Goal: Transaction & Acquisition: Book appointment/travel/reservation

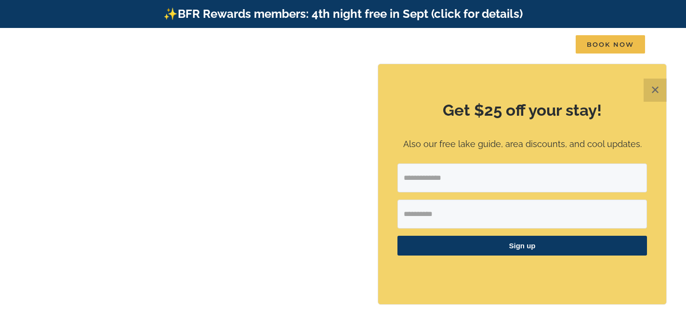
click at [651, 90] on button "✕" at bounding box center [655, 90] width 23 height 23
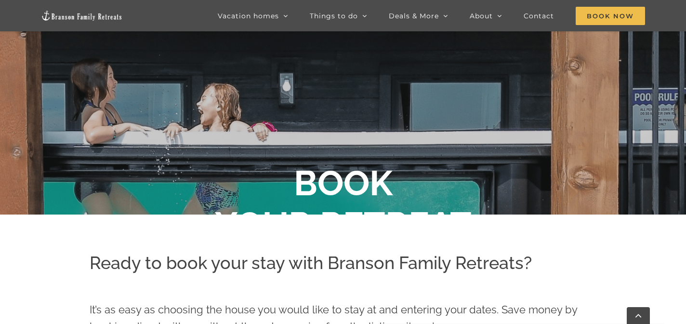
scroll to position [132, 0]
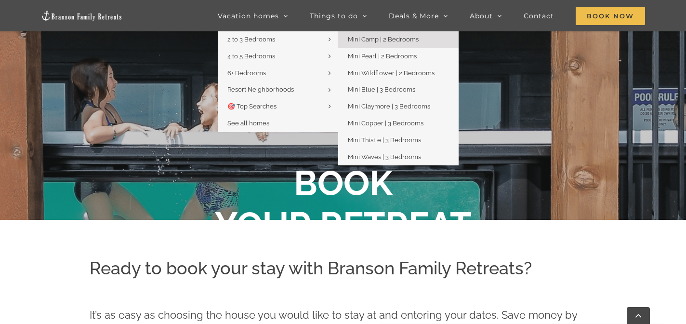
click at [381, 38] on span "Mini Camp | 2 Bedrooms" at bounding box center [383, 39] width 71 height 7
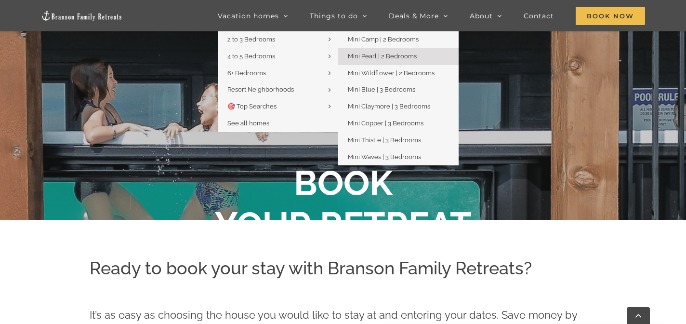
click at [379, 55] on span "Mini Pearl | 2 Bedrooms" at bounding box center [382, 56] width 69 height 7
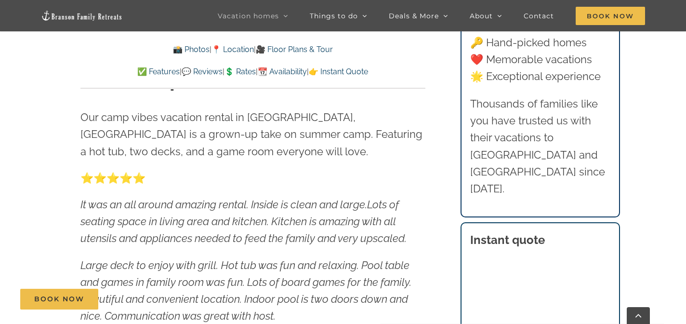
scroll to position [379, 0]
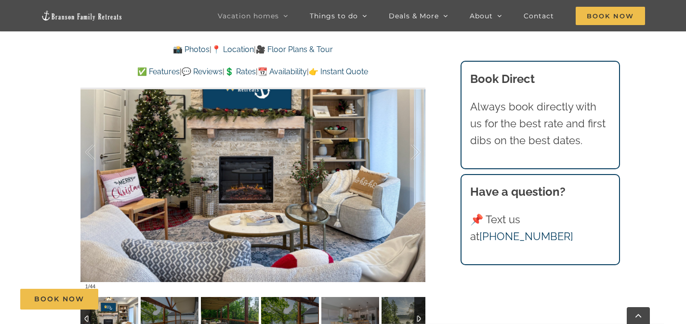
scroll to position [613, 0]
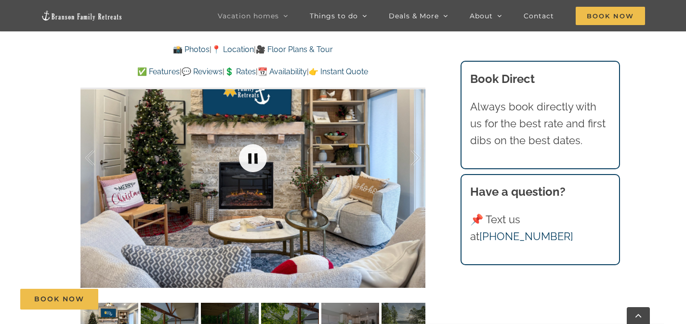
click at [252, 161] on link at bounding box center [253, 158] width 39 height 39
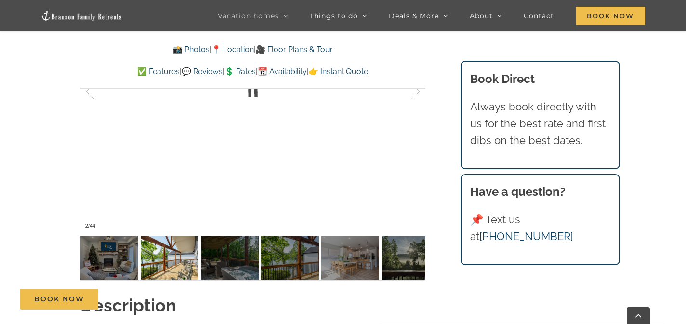
scroll to position [681, 0]
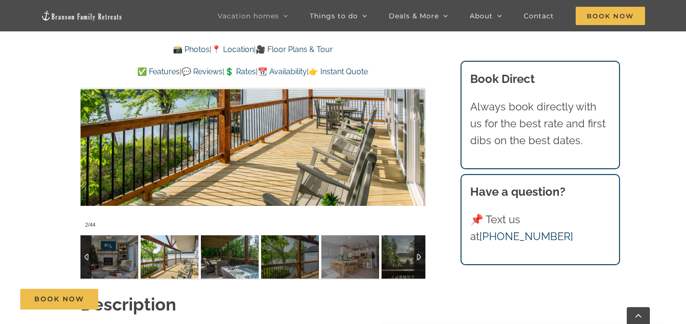
click at [236, 264] on img at bounding box center [230, 256] width 58 height 43
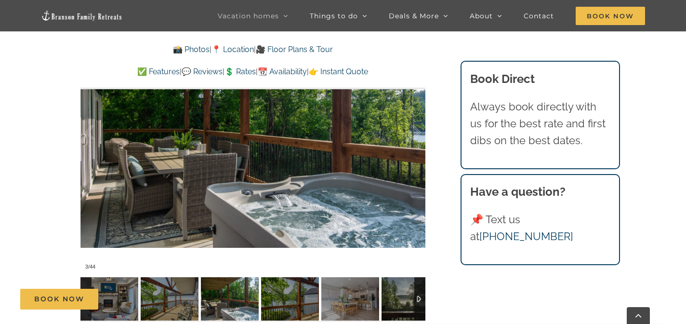
scroll to position [642, 0]
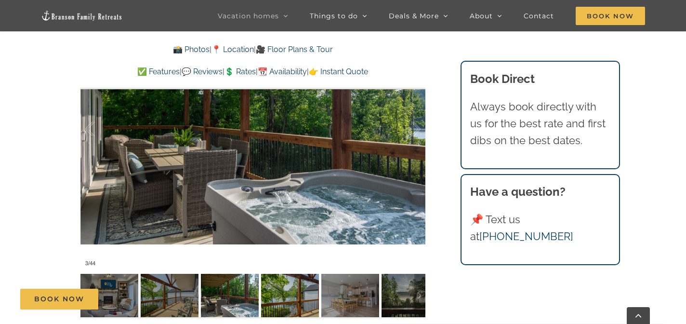
click at [289, 291] on div "Book Now" at bounding box center [350, 299] width 660 height 21
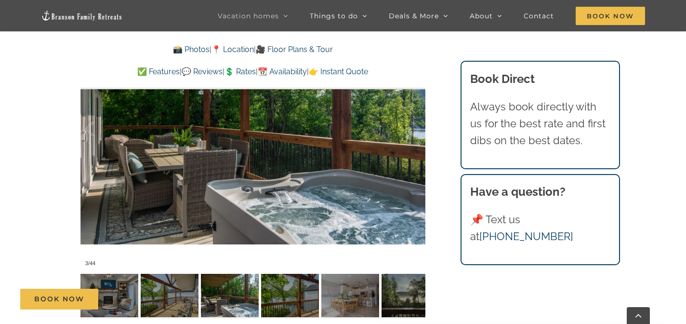
click at [289, 291] on div "Book Now" at bounding box center [350, 299] width 660 height 21
click at [346, 298] on div "Book Now" at bounding box center [350, 299] width 660 height 21
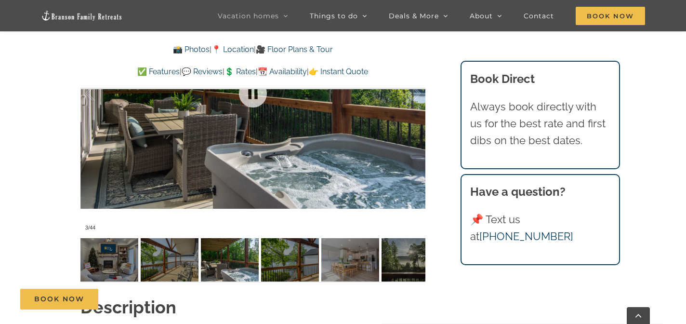
scroll to position [680, 0]
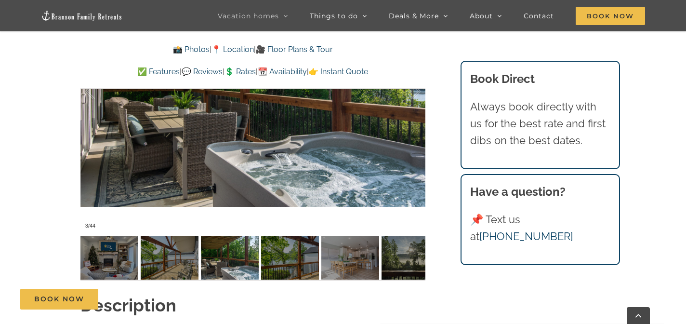
click at [316, 51] on link "🎥 Floor Plans & Tour" at bounding box center [294, 49] width 77 height 9
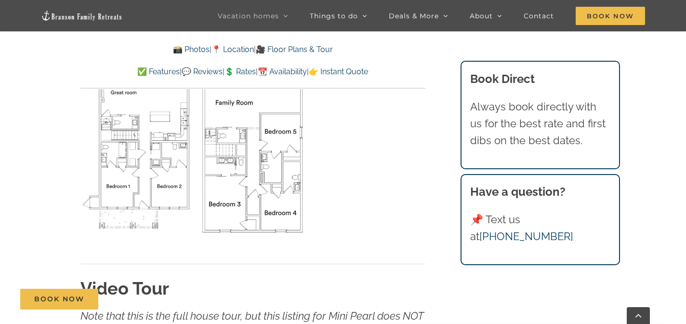
scroll to position [2698, 0]
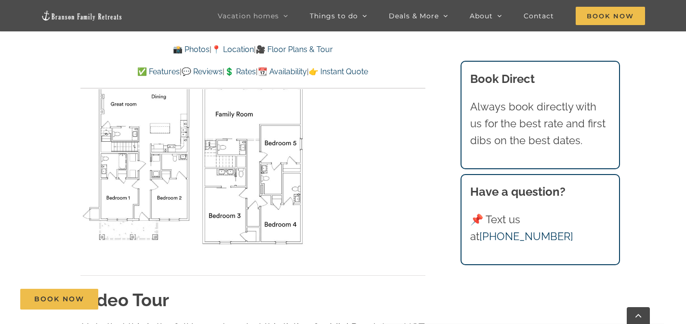
click at [176, 52] on link "📸 Photos" at bounding box center [191, 49] width 37 height 9
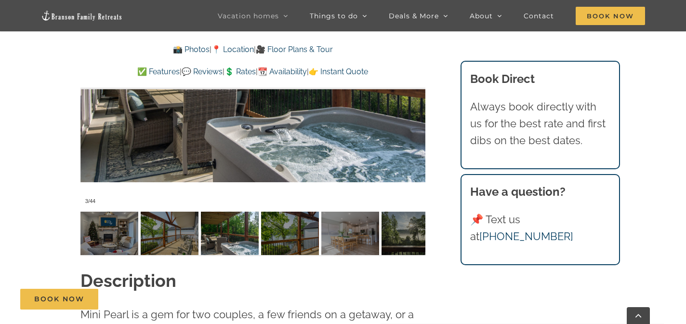
scroll to position [705, 0]
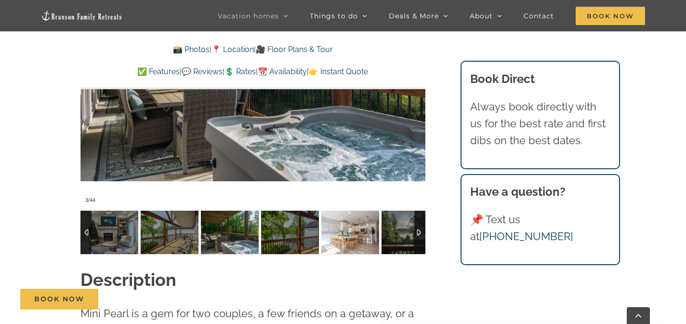
click at [351, 236] on img at bounding box center [350, 232] width 58 height 43
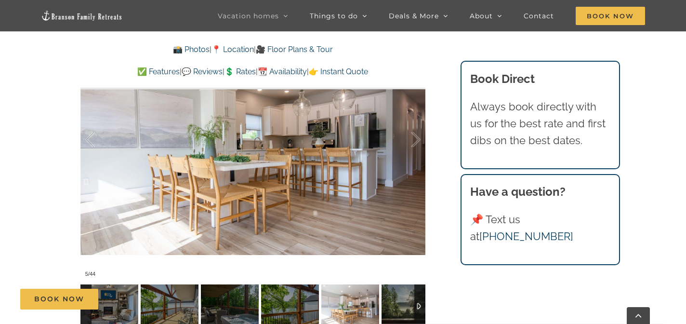
scroll to position [633, 0]
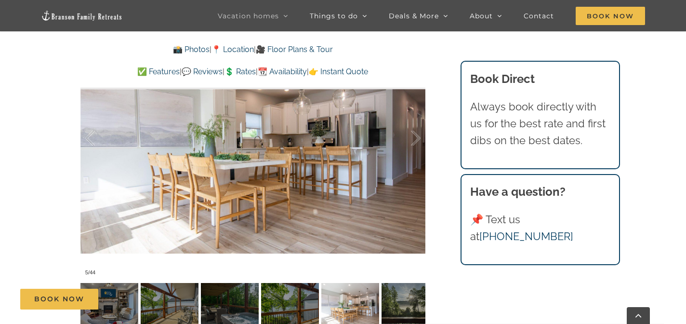
click at [408, 294] on div "Book Now" at bounding box center [350, 299] width 660 height 21
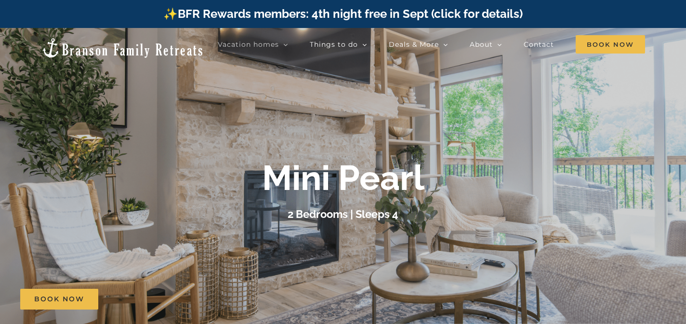
scroll to position [0, 0]
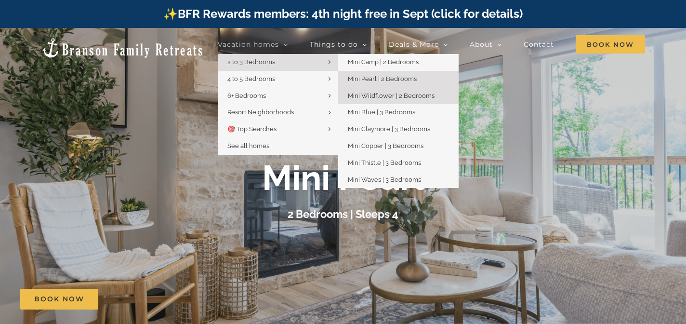
click at [374, 93] on span "Mini Wildflower | 2 Bedrooms" at bounding box center [391, 95] width 87 height 7
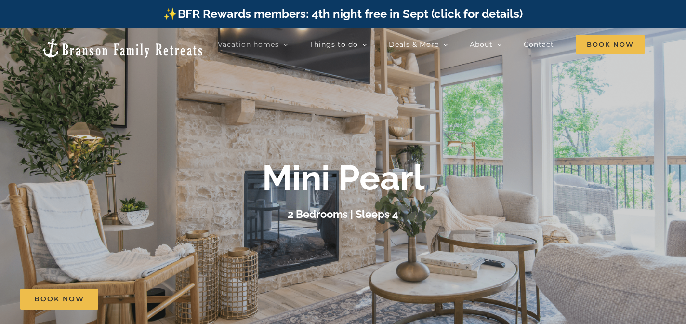
scroll to position [2698, 0]
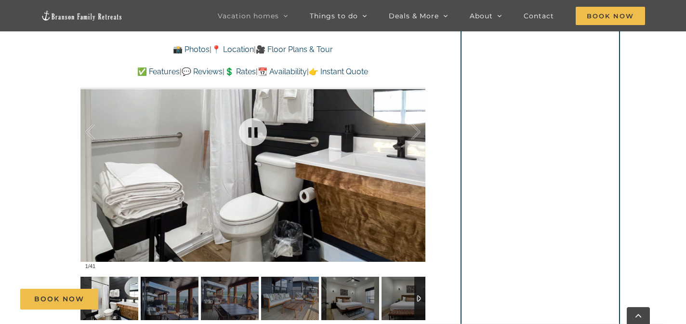
scroll to position [638, 0]
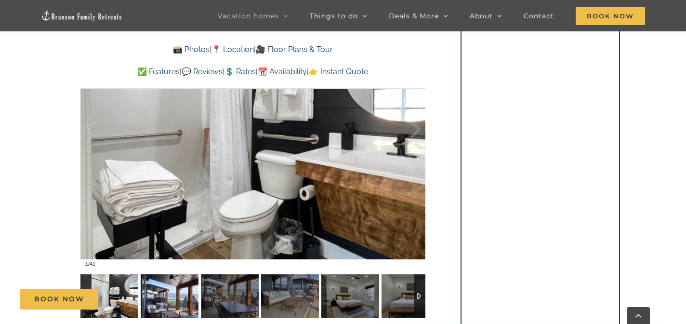
click at [185, 286] on img at bounding box center [170, 295] width 58 height 43
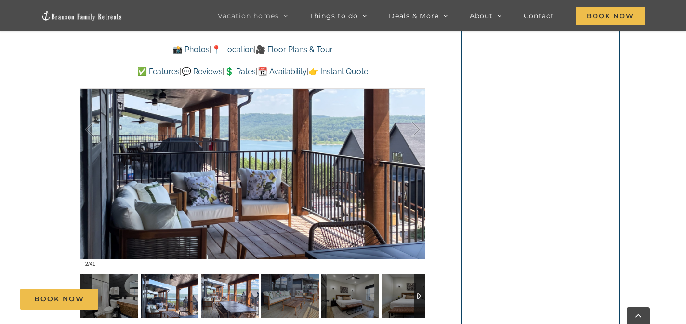
click at [222, 287] on img at bounding box center [230, 295] width 58 height 43
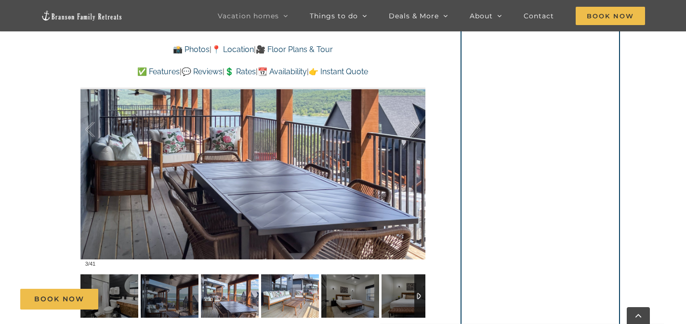
click at [283, 288] on img at bounding box center [290, 295] width 58 height 43
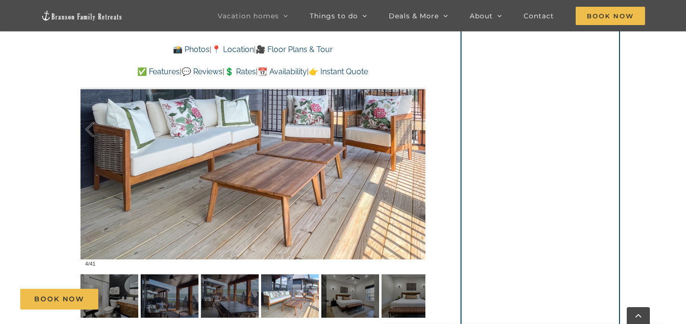
click at [343, 293] on div "Book Now" at bounding box center [350, 299] width 660 height 21
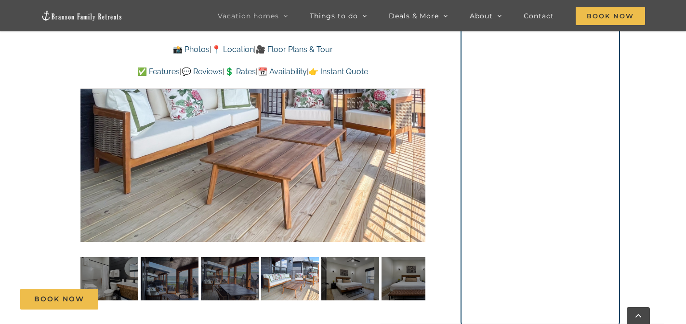
scroll to position [672, 0]
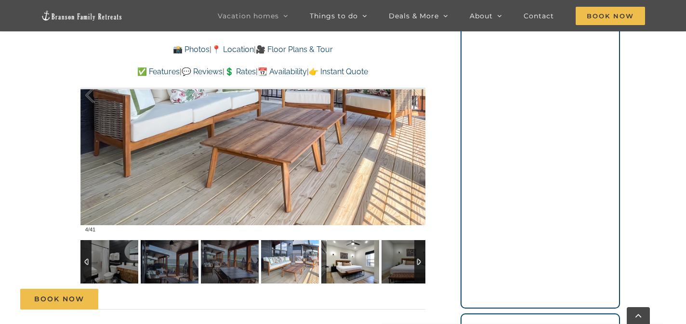
click at [353, 265] on img at bounding box center [350, 261] width 58 height 43
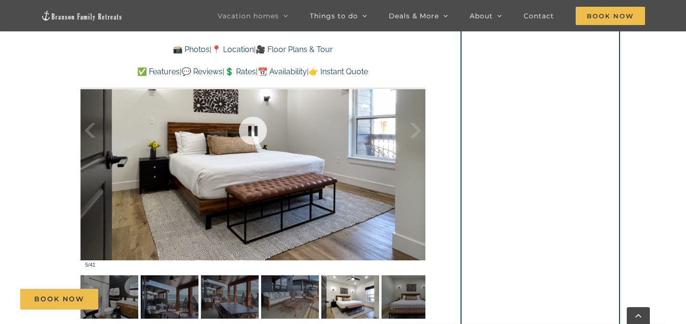
scroll to position [639, 0]
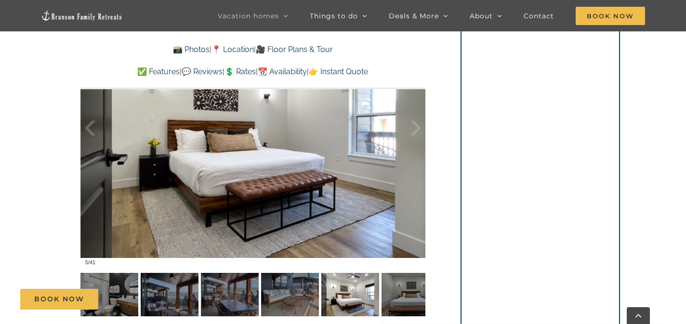
click at [401, 301] on div "Book Now" at bounding box center [350, 299] width 660 height 21
click at [411, 290] on div "Book Now" at bounding box center [350, 299] width 660 height 21
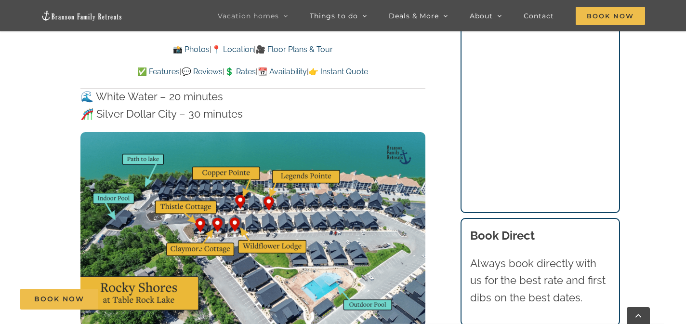
scroll to position [2911, 0]
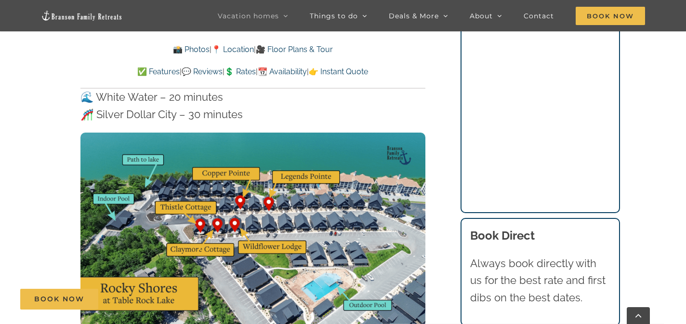
click at [202, 182] on img at bounding box center [252, 230] width 345 height 194
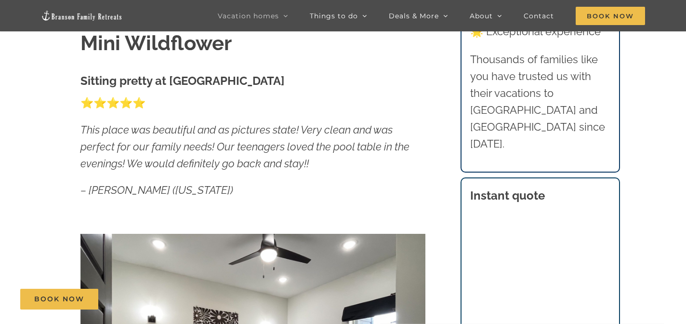
scroll to position [43, 0]
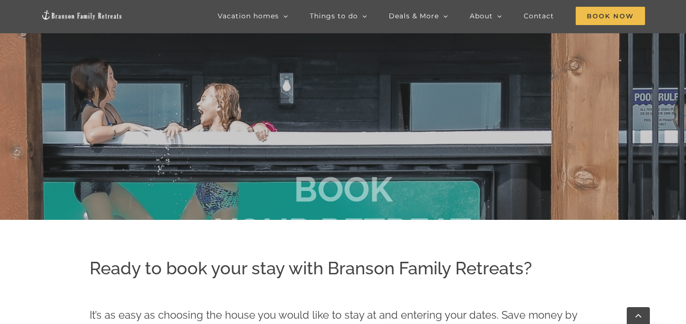
scroll to position [132, 0]
